Goal: Information Seeking & Learning: Learn about a topic

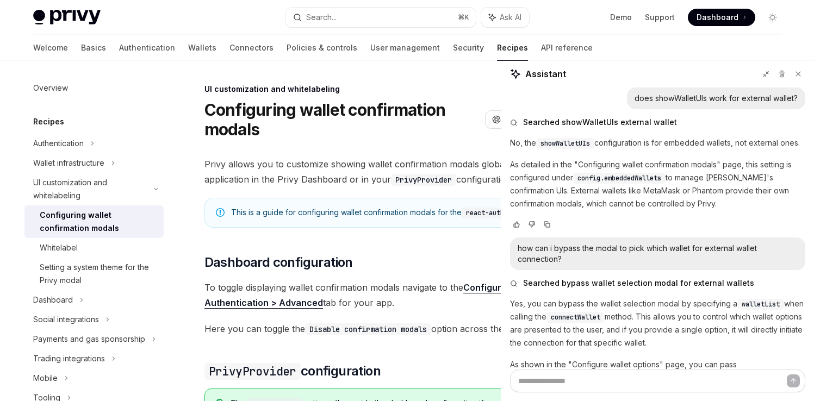
scroll to position [486, 0]
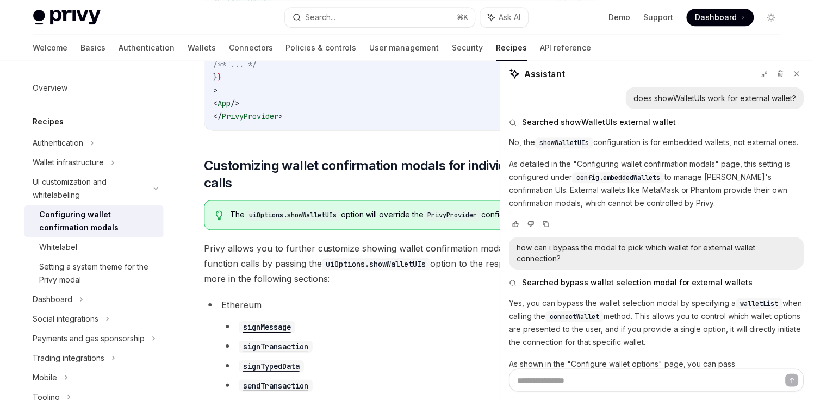
click at [325, 17] on div "Search..." at bounding box center [321, 17] width 30 height 13
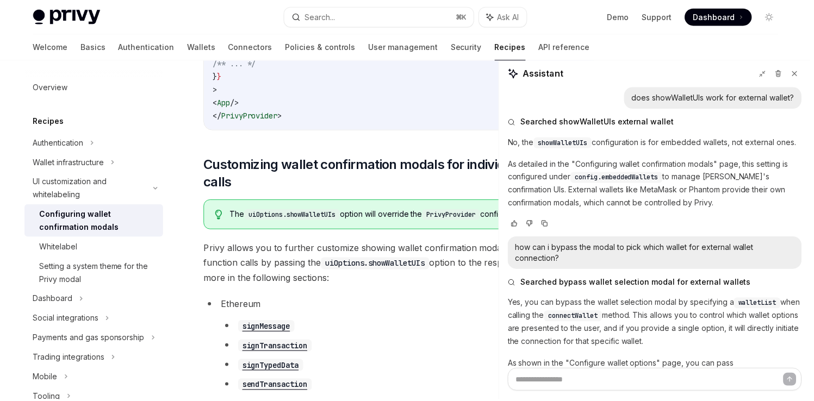
scroll to position [120, 0]
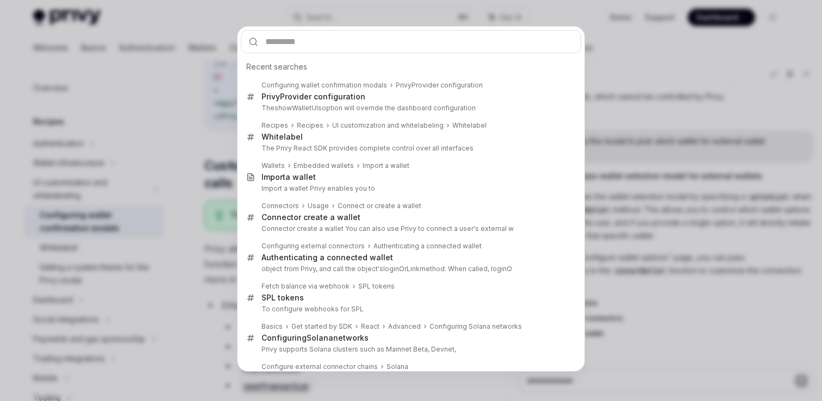
type input "**********"
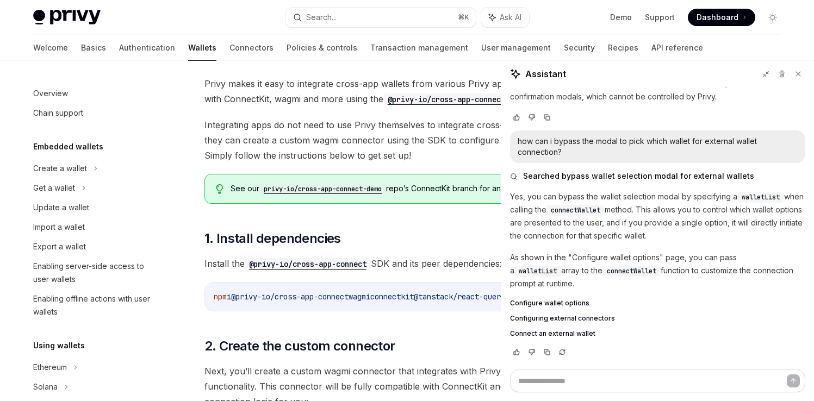
scroll to position [676, 0]
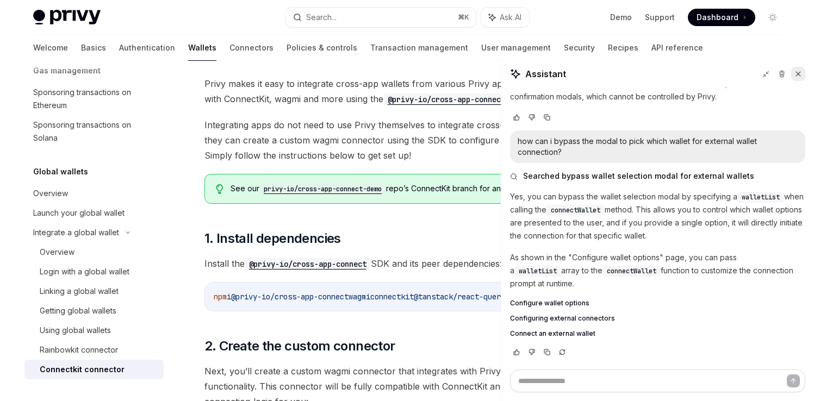
click at [794, 77] on icon at bounding box center [798, 74] width 8 height 8
type textarea "*"
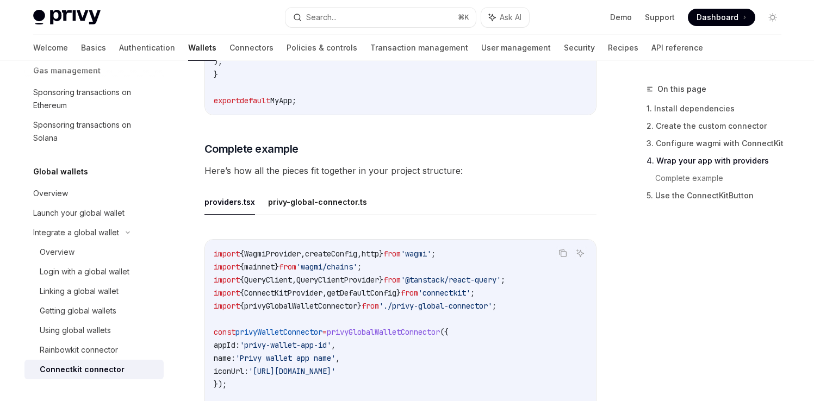
scroll to position [1474, 0]
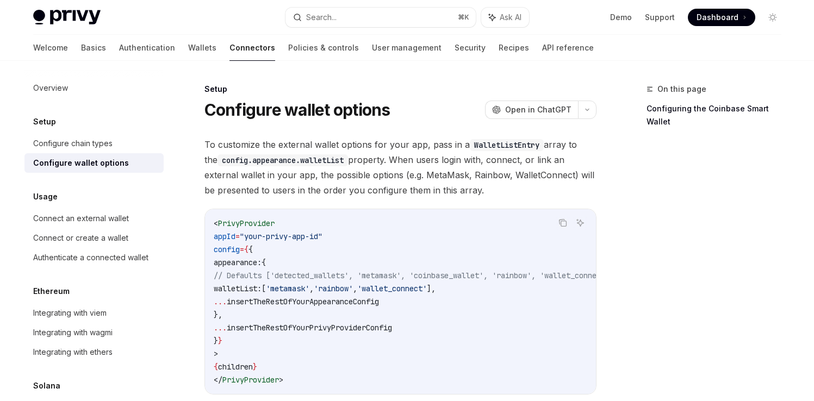
scroll to position [379, 0]
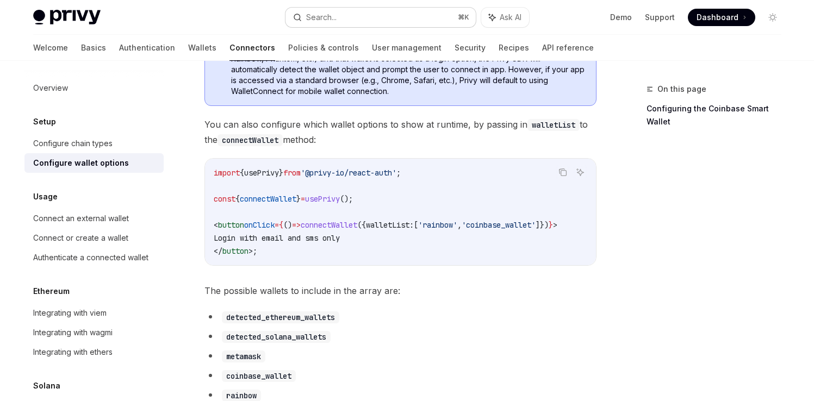
click at [329, 13] on div "Search..." at bounding box center [321, 17] width 30 height 13
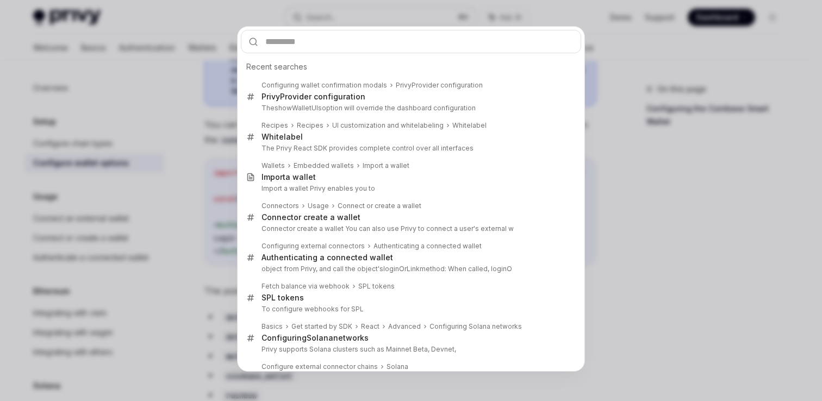
type input "**********"
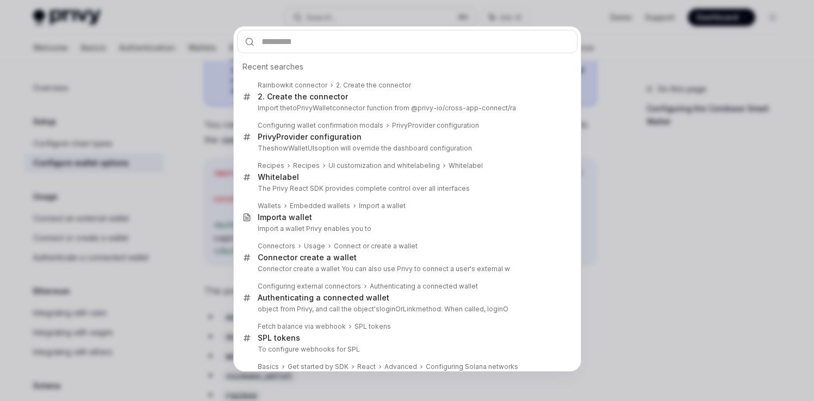
type textarea "*"
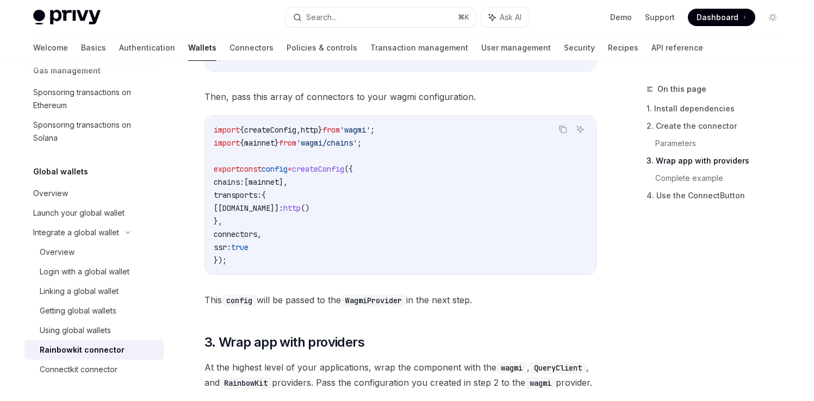
scroll to position [1371, 0]
